Goal: Information Seeking & Learning: Learn about a topic

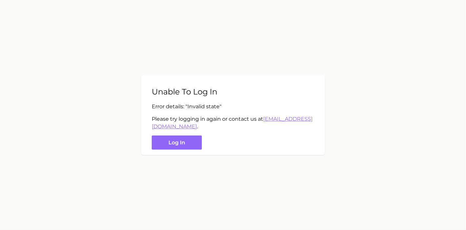
click at [172, 133] on div "Unable to log in Error details: " Invalid state " Please try logging in again o…" at bounding box center [233, 115] width 184 height 80
click at [171, 137] on button "Log in" at bounding box center [177, 142] width 50 height 14
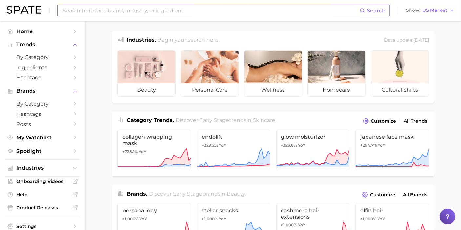
click at [160, 12] on input at bounding box center [211, 10] width 298 height 11
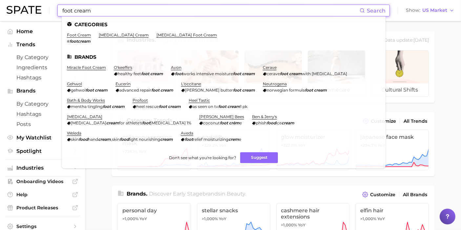
click at [85, 9] on input "foot cream" at bounding box center [211, 10] width 298 height 11
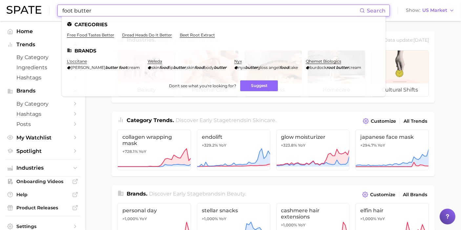
click at [93, 13] on input "foot butter" at bounding box center [211, 10] width 298 height 11
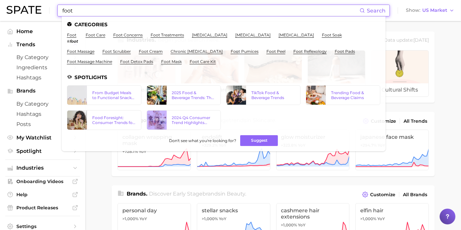
type input "foot"
click at [96, 39] on li "foot care" at bounding box center [96, 37] width 20 height 11
click at [96, 36] on link "foot care" at bounding box center [96, 34] width 20 height 5
